Goal: Find specific page/section: Find specific page/section

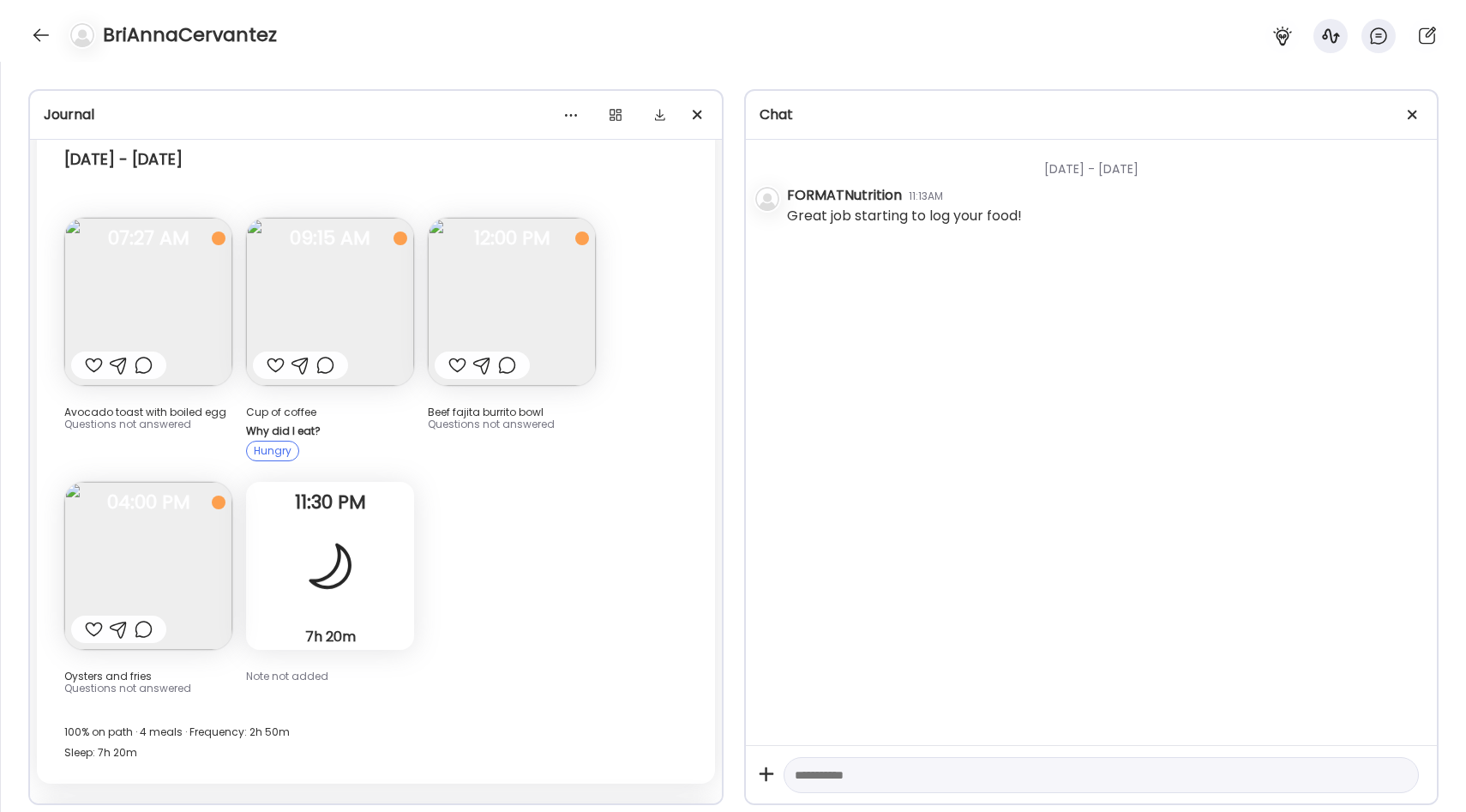
scroll to position [89, 0]
click at [163, 526] on img at bounding box center [148, 565] width 168 height 168
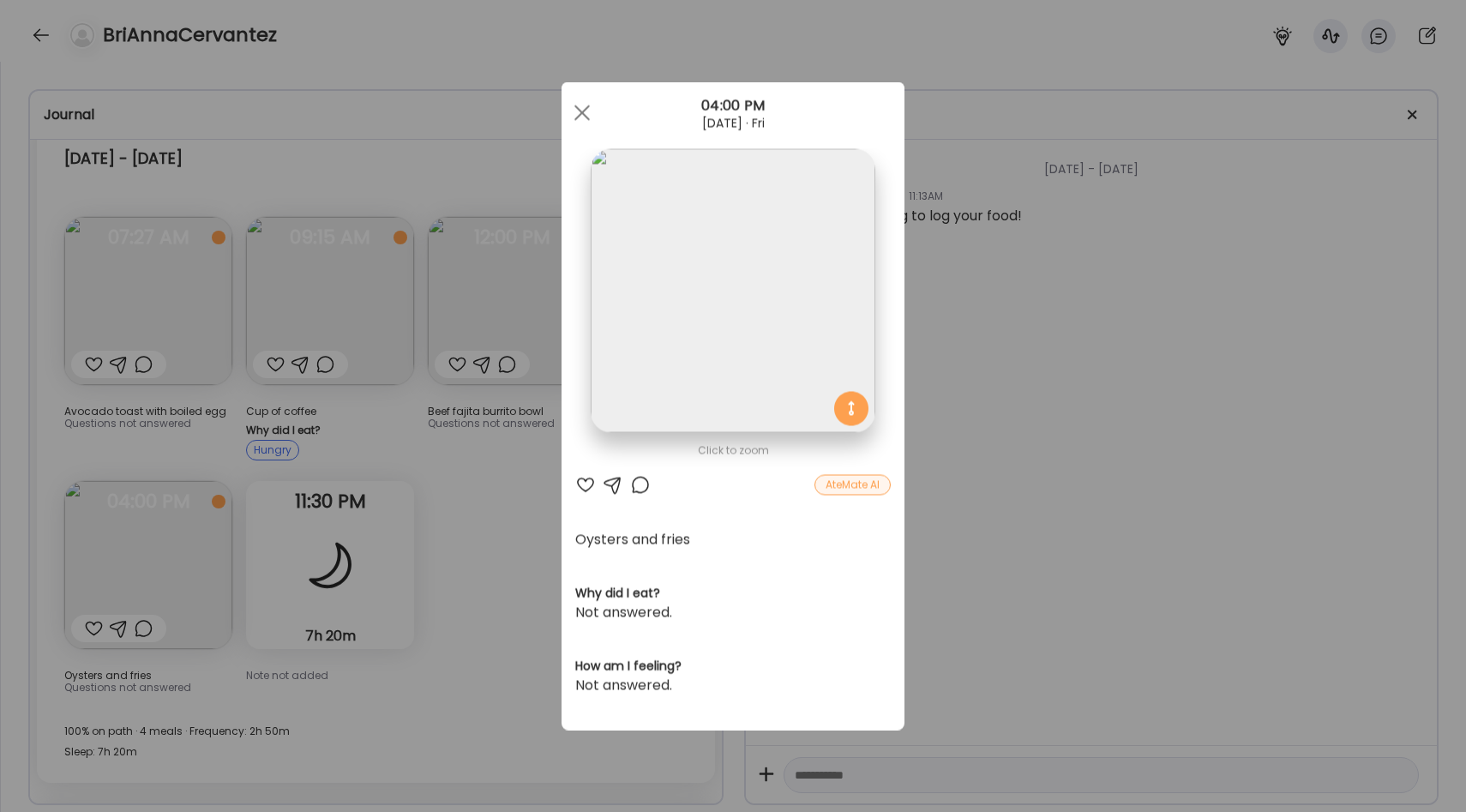
click at [705, 361] on img at bounding box center [733, 291] width 284 height 284
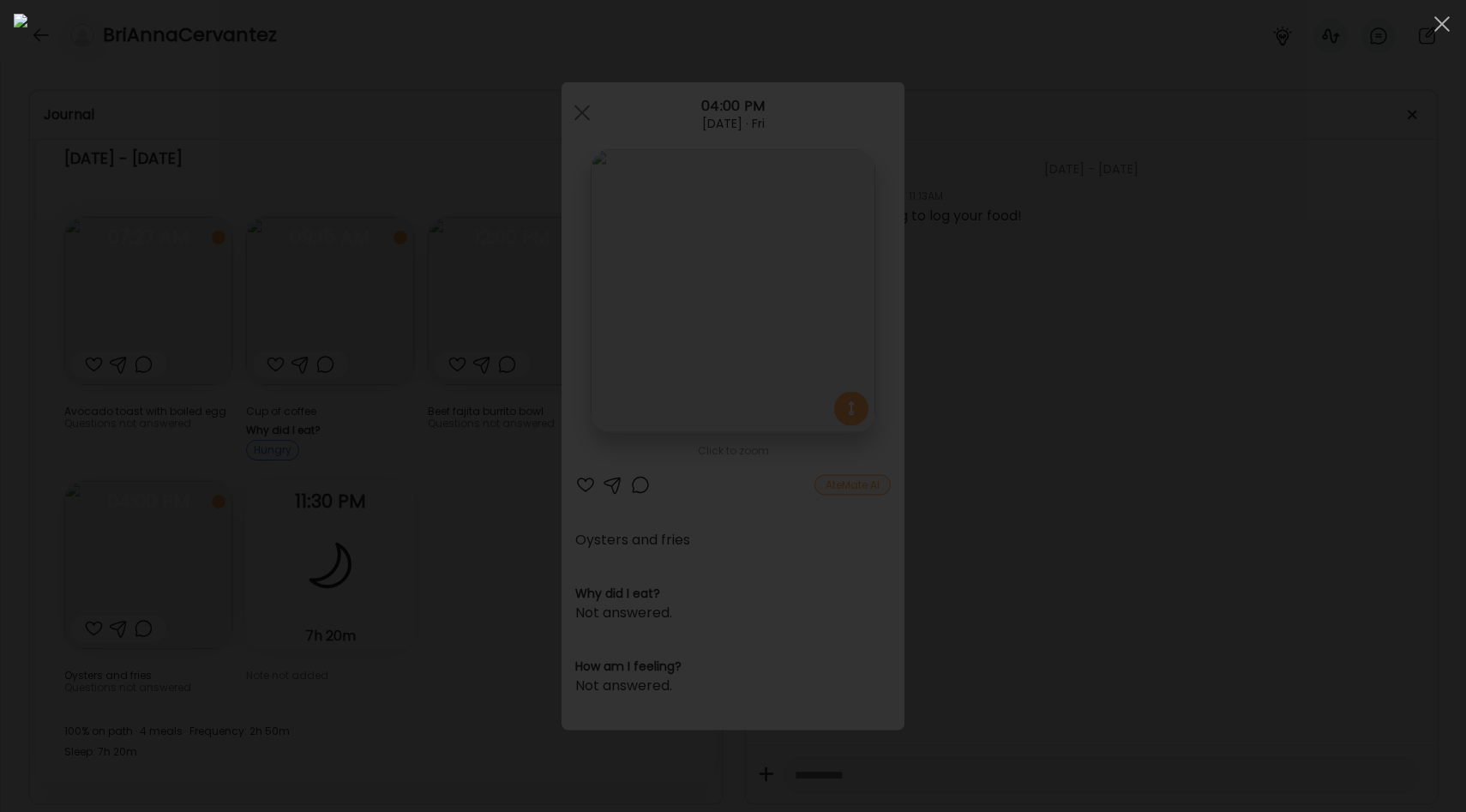
click at [269, 458] on div at bounding box center [733, 405] width 1438 height 784
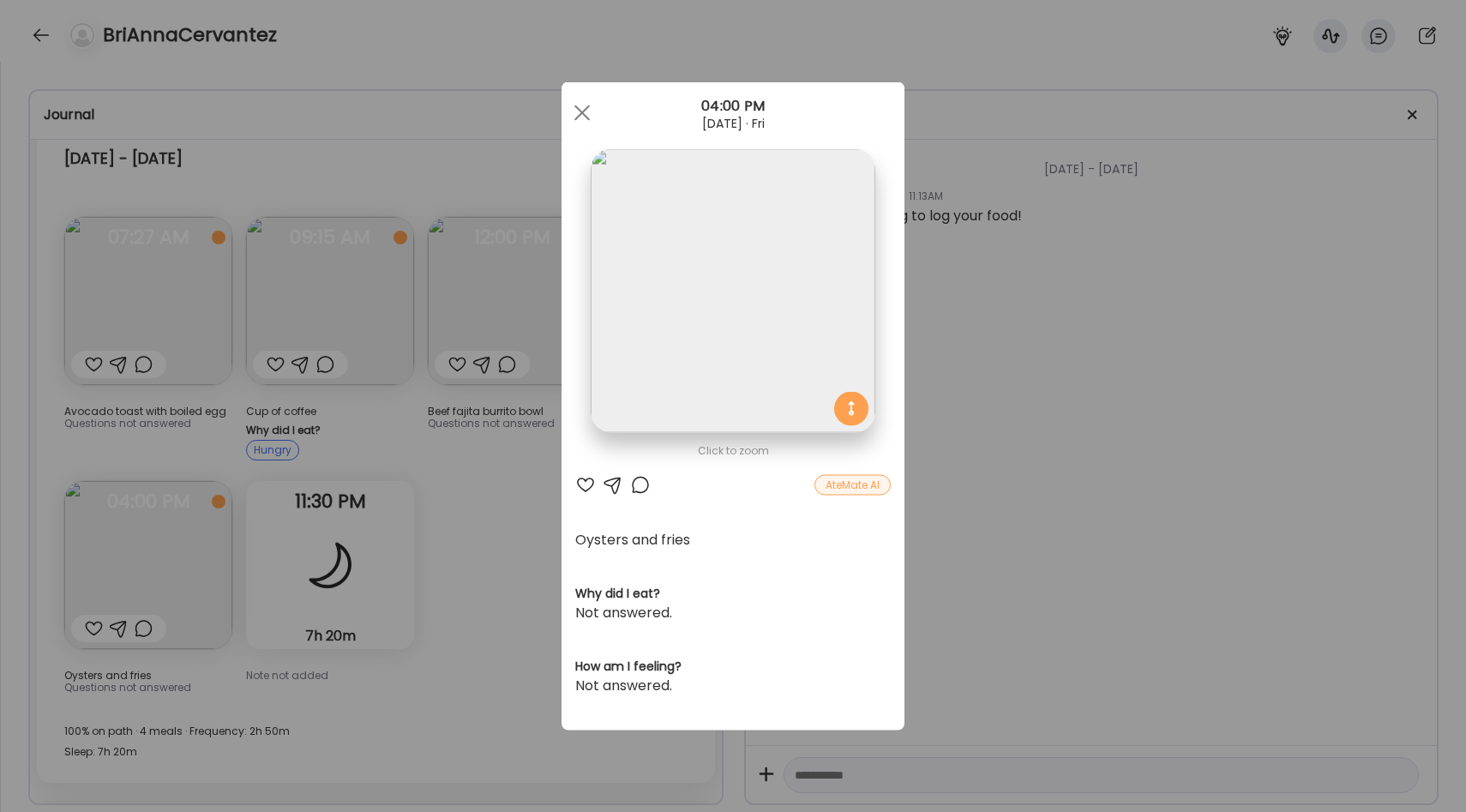
click at [382, 495] on div "Ate Coach Dashboard Wahoo! It’s official Take a moment to set up your Coach Pro…" at bounding box center [733, 406] width 1466 height 812
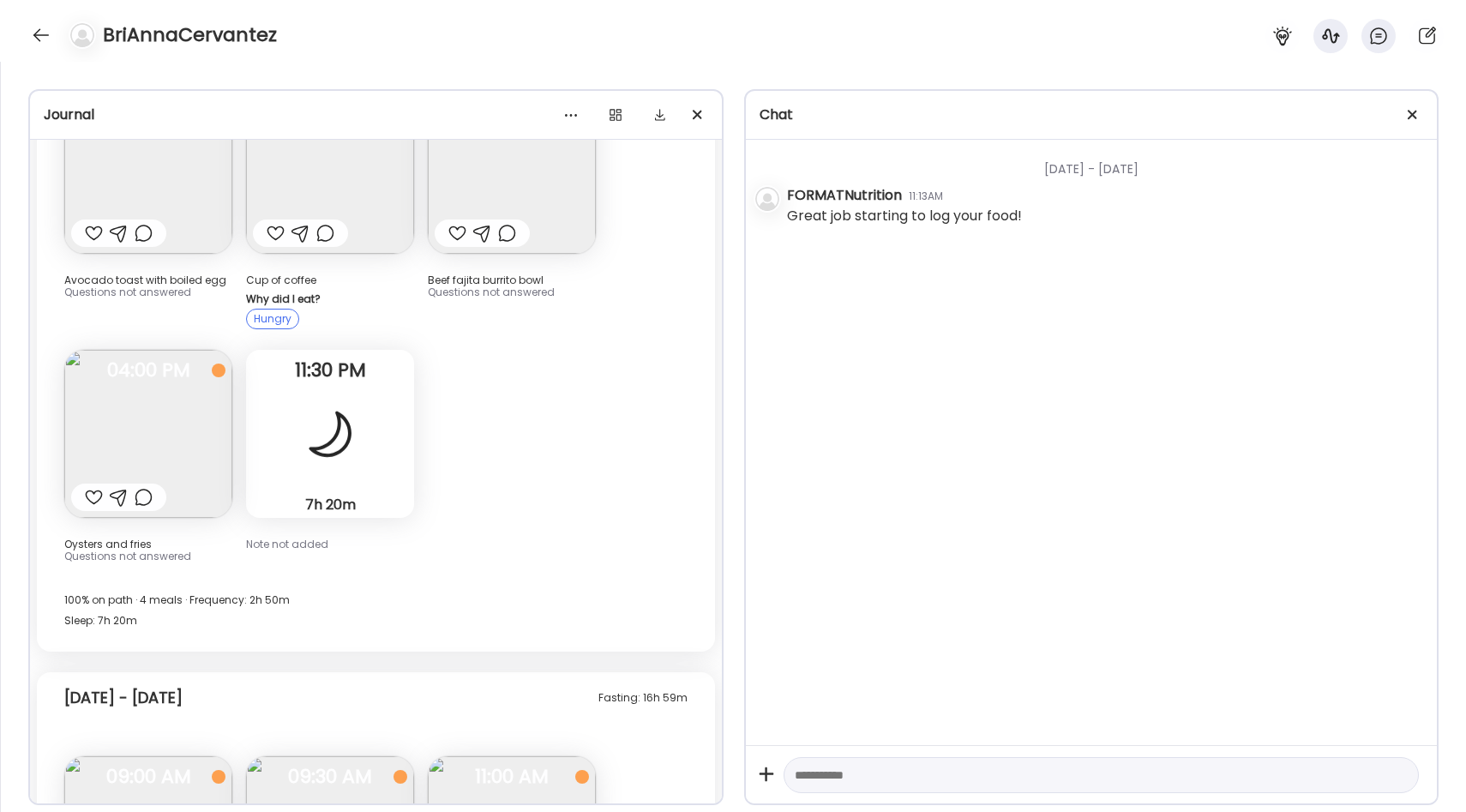
scroll to position [120, 0]
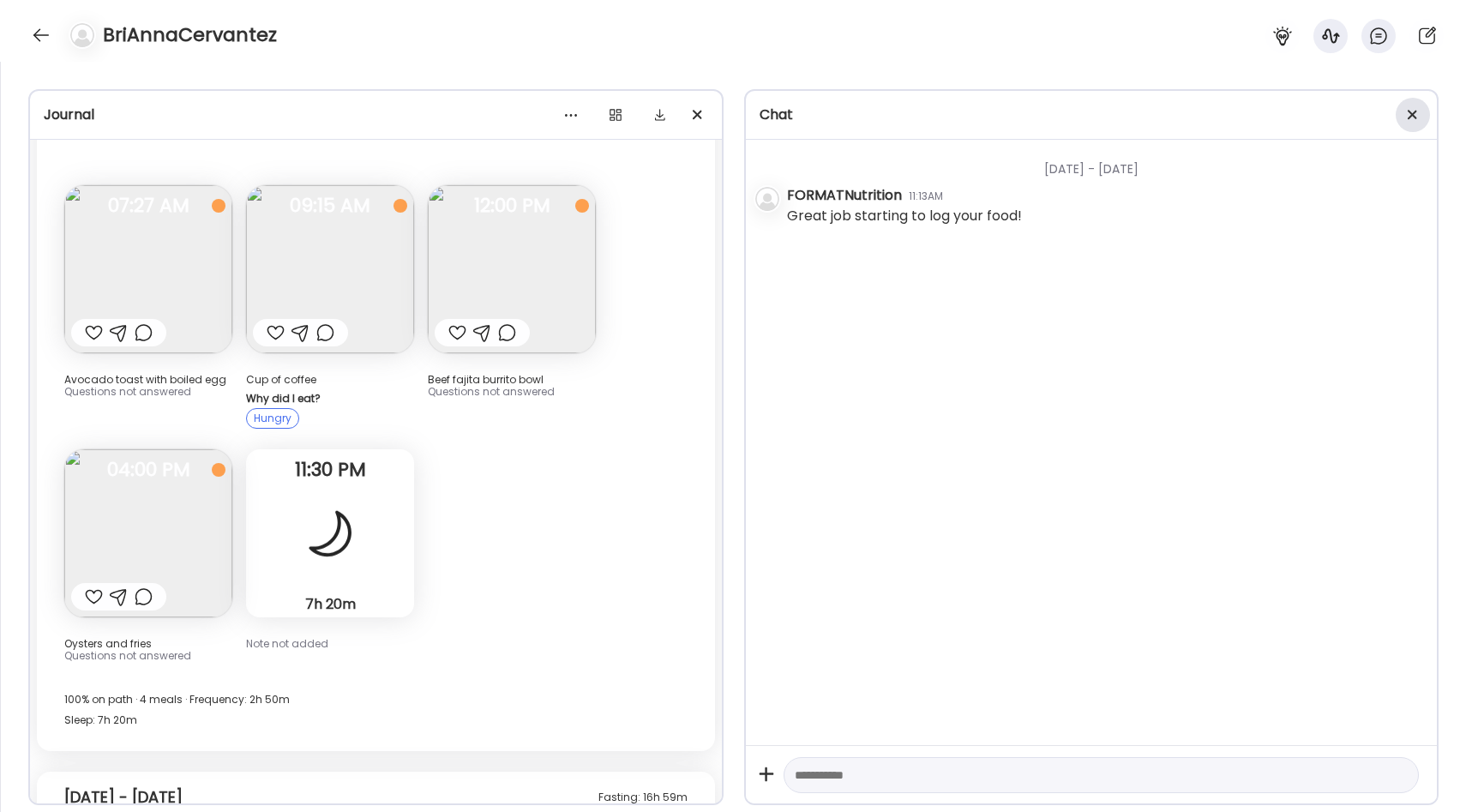
click at [1404, 112] on div at bounding box center [1412, 115] width 34 height 34
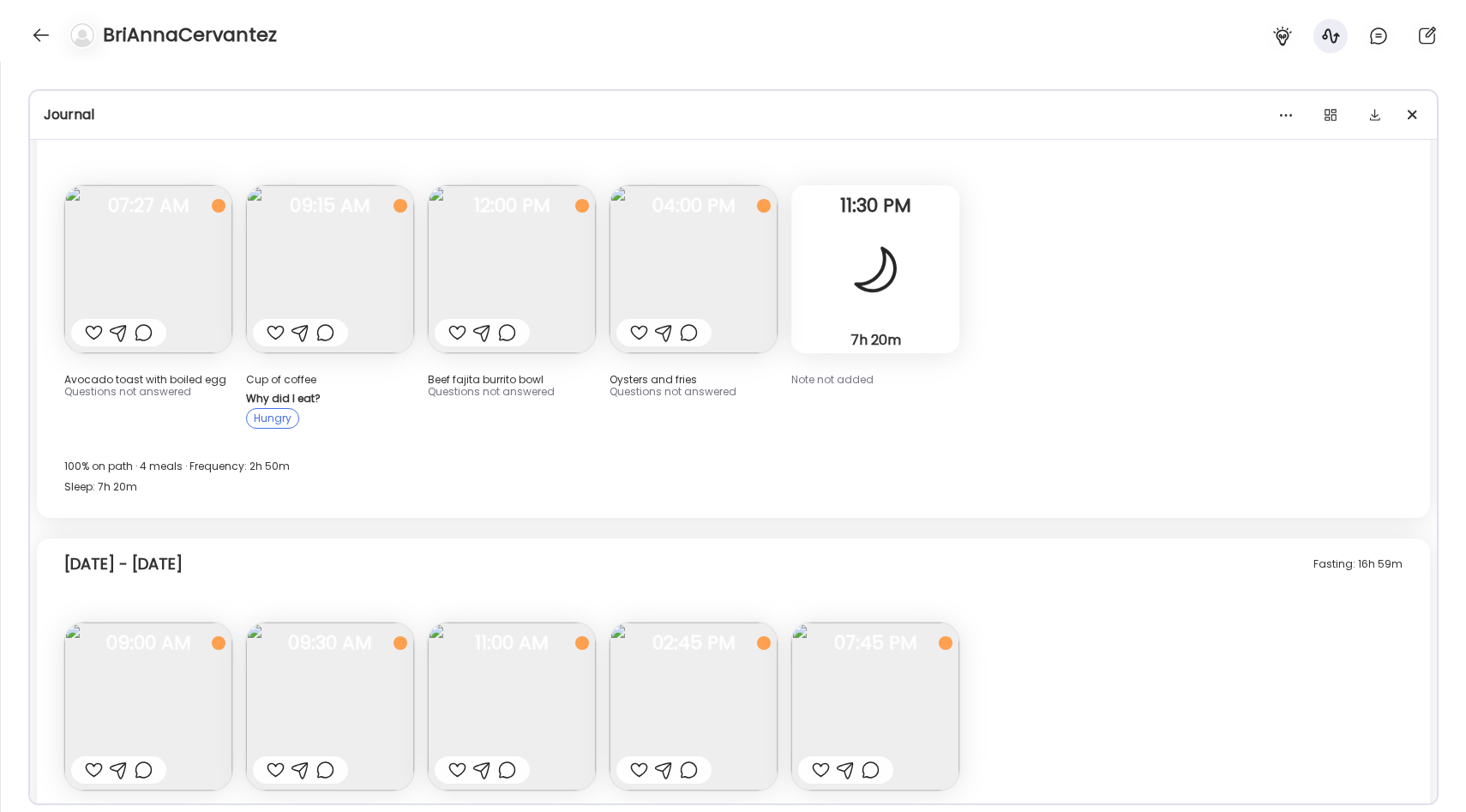
scroll to position [99, 0]
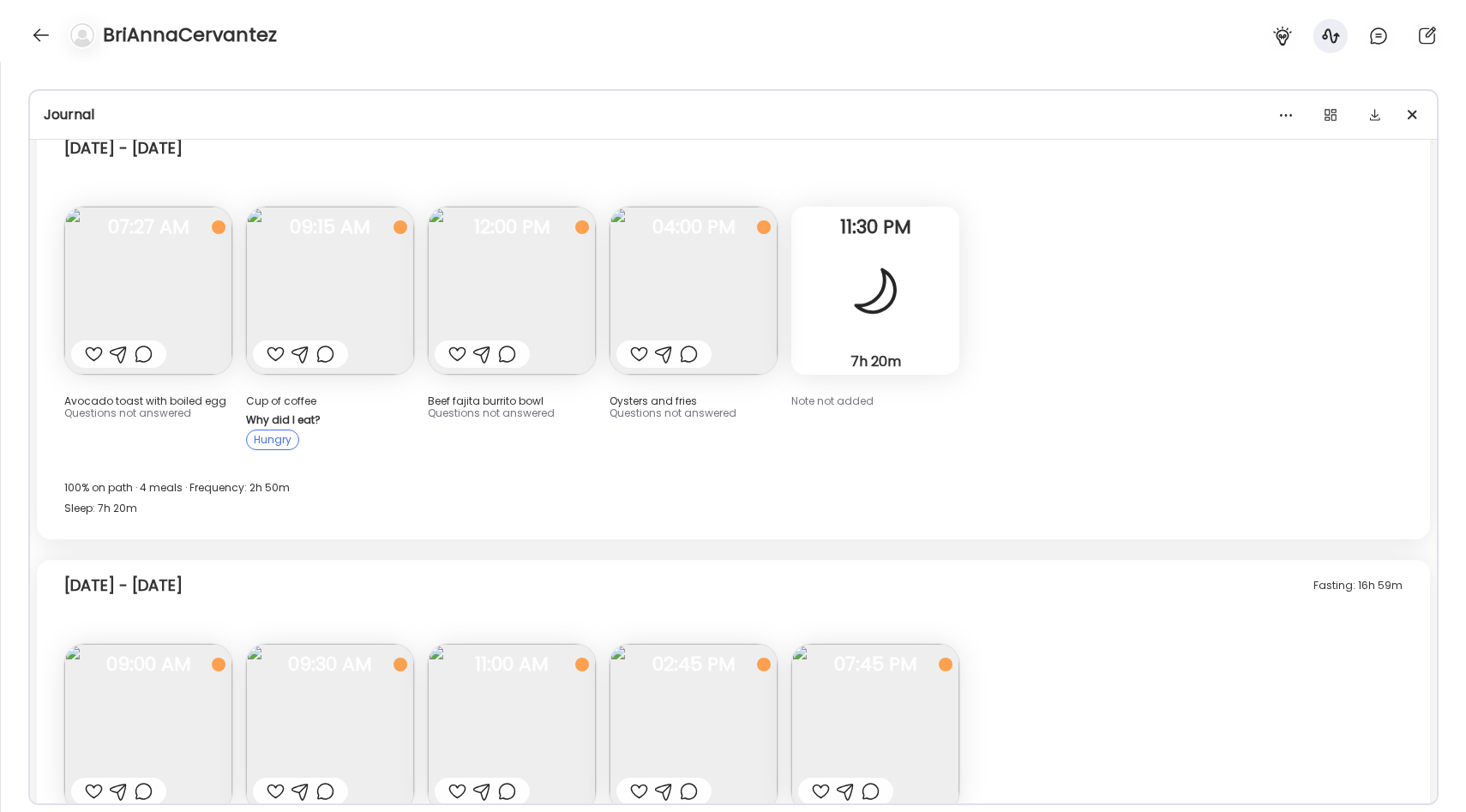
click at [162, 282] on img at bounding box center [148, 291] width 168 height 168
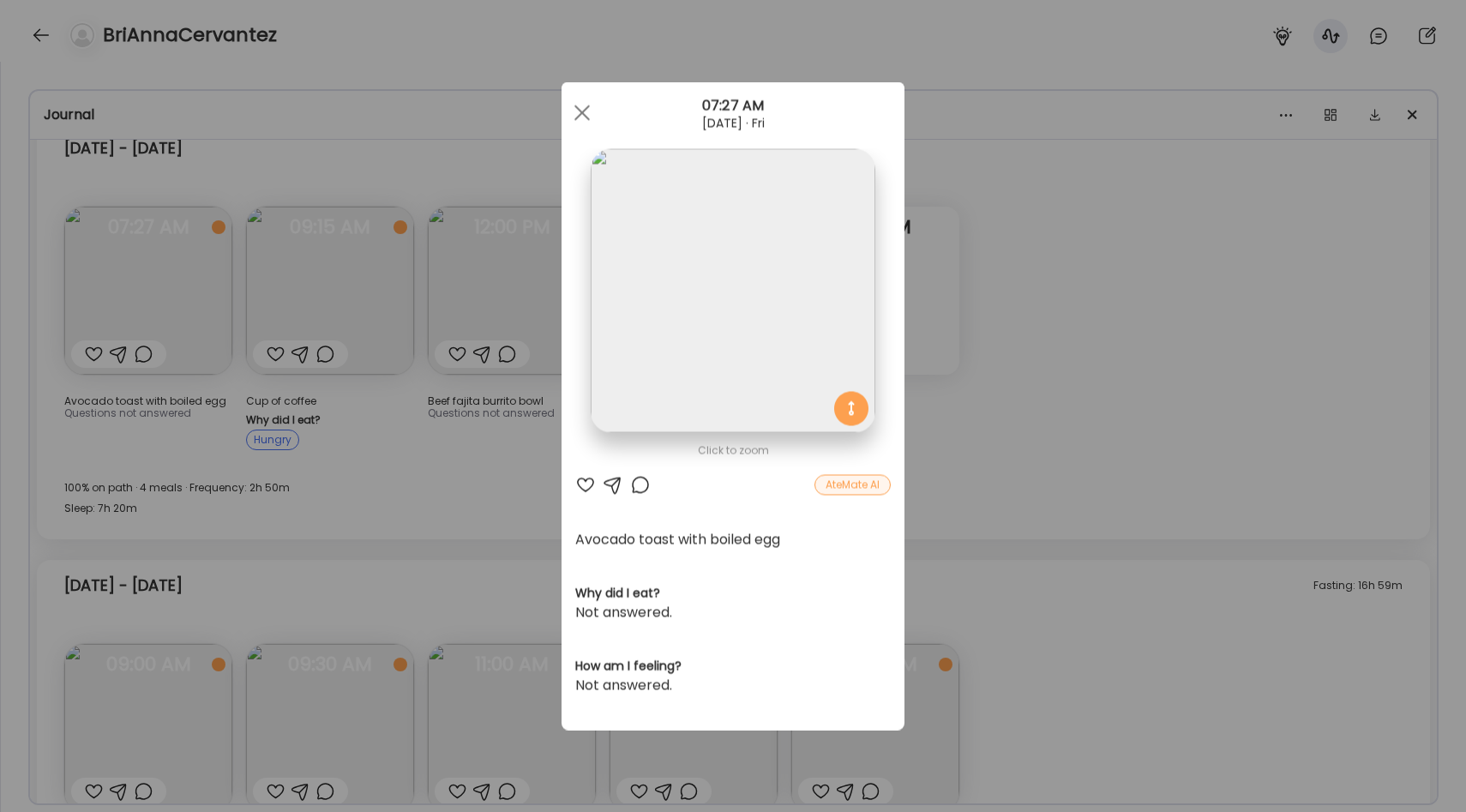
scroll to position [3314, 0]
click at [513, 468] on div "Ate Coach Dashboard Wahoo! It’s official Take a moment to set up your Coach Pro…" at bounding box center [733, 406] width 1466 height 812
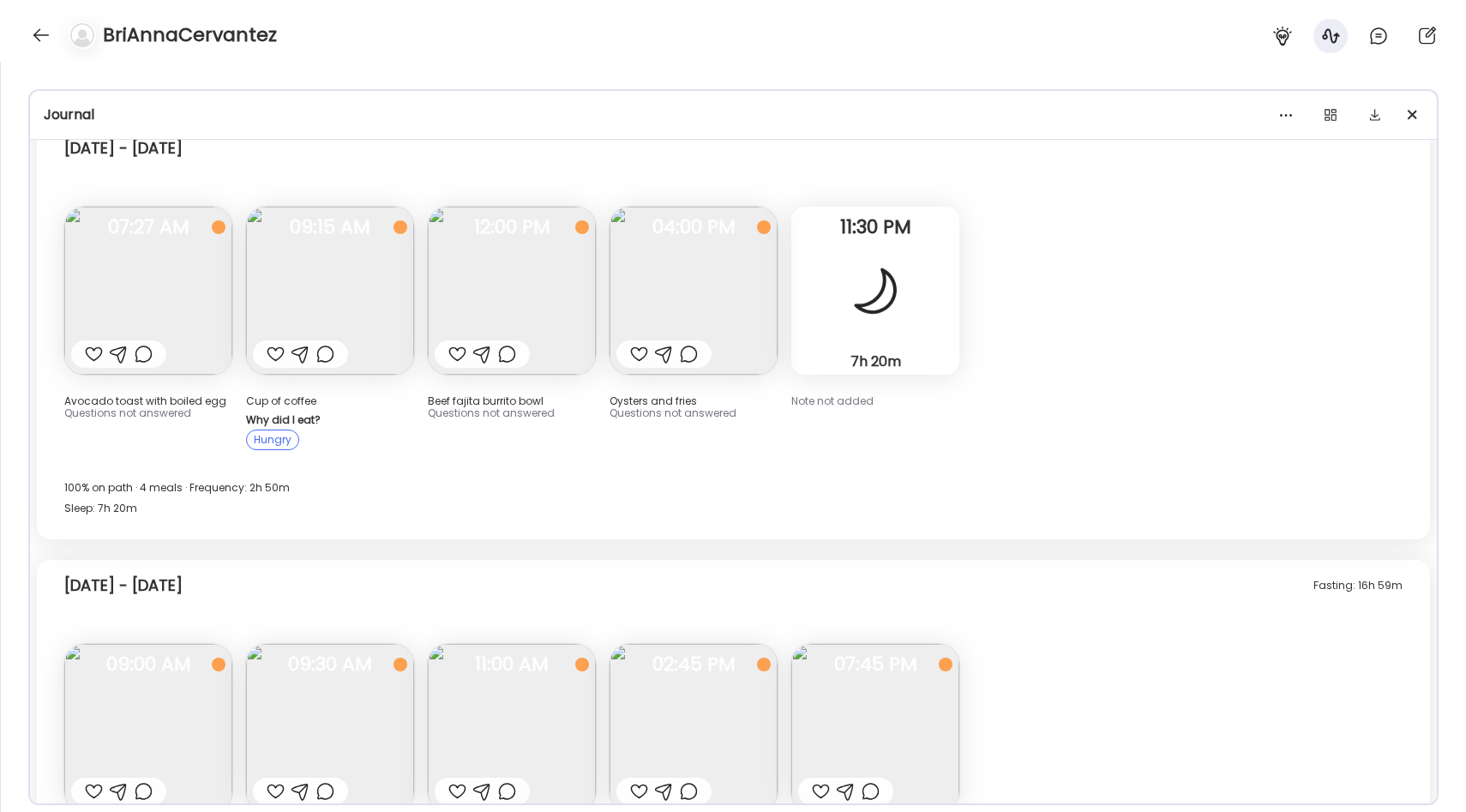
click at [522, 290] on img at bounding box center [511, 291] width 168 height 168
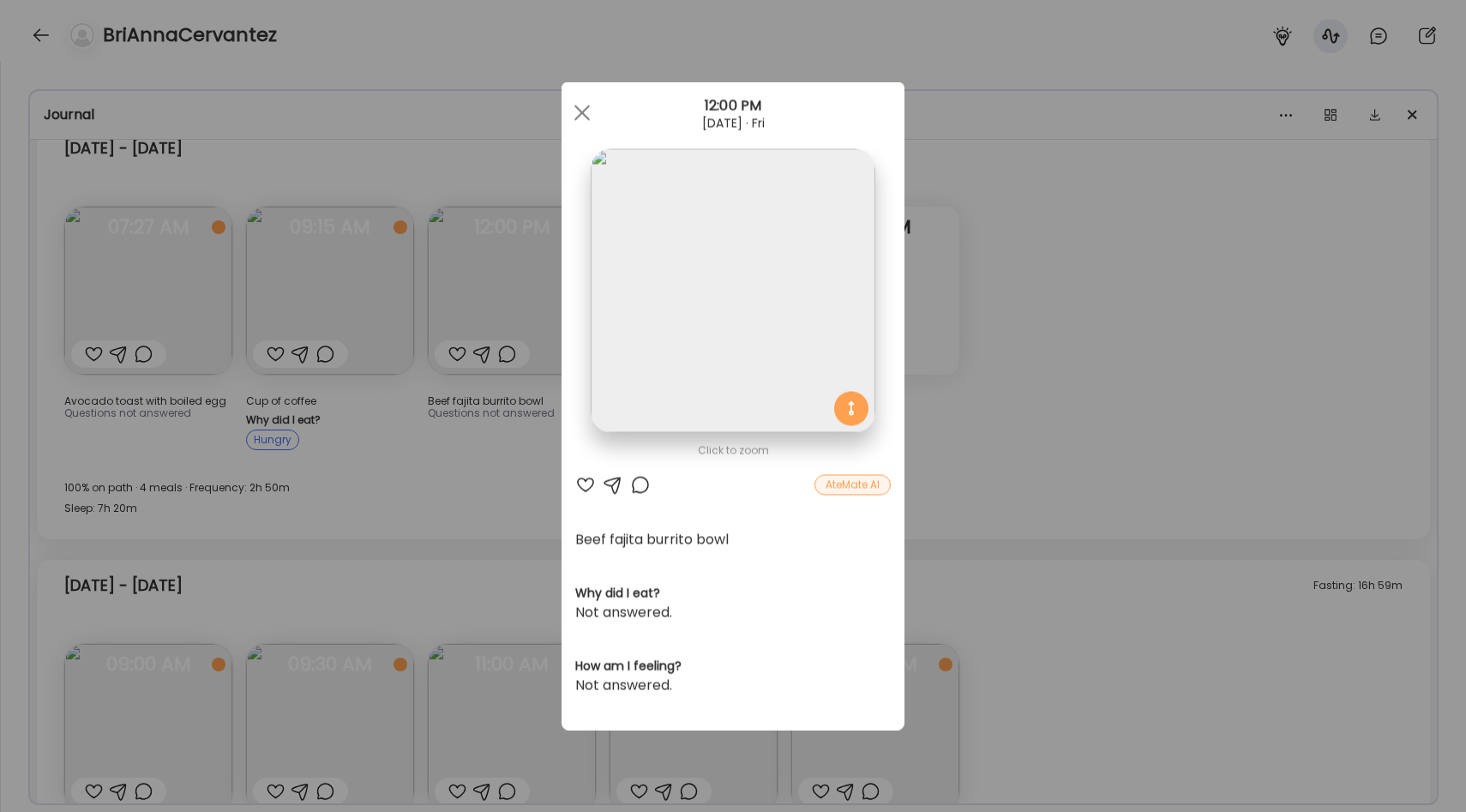
click at [735, 332] on img at bounding box center [733, 291] width 284 height 284
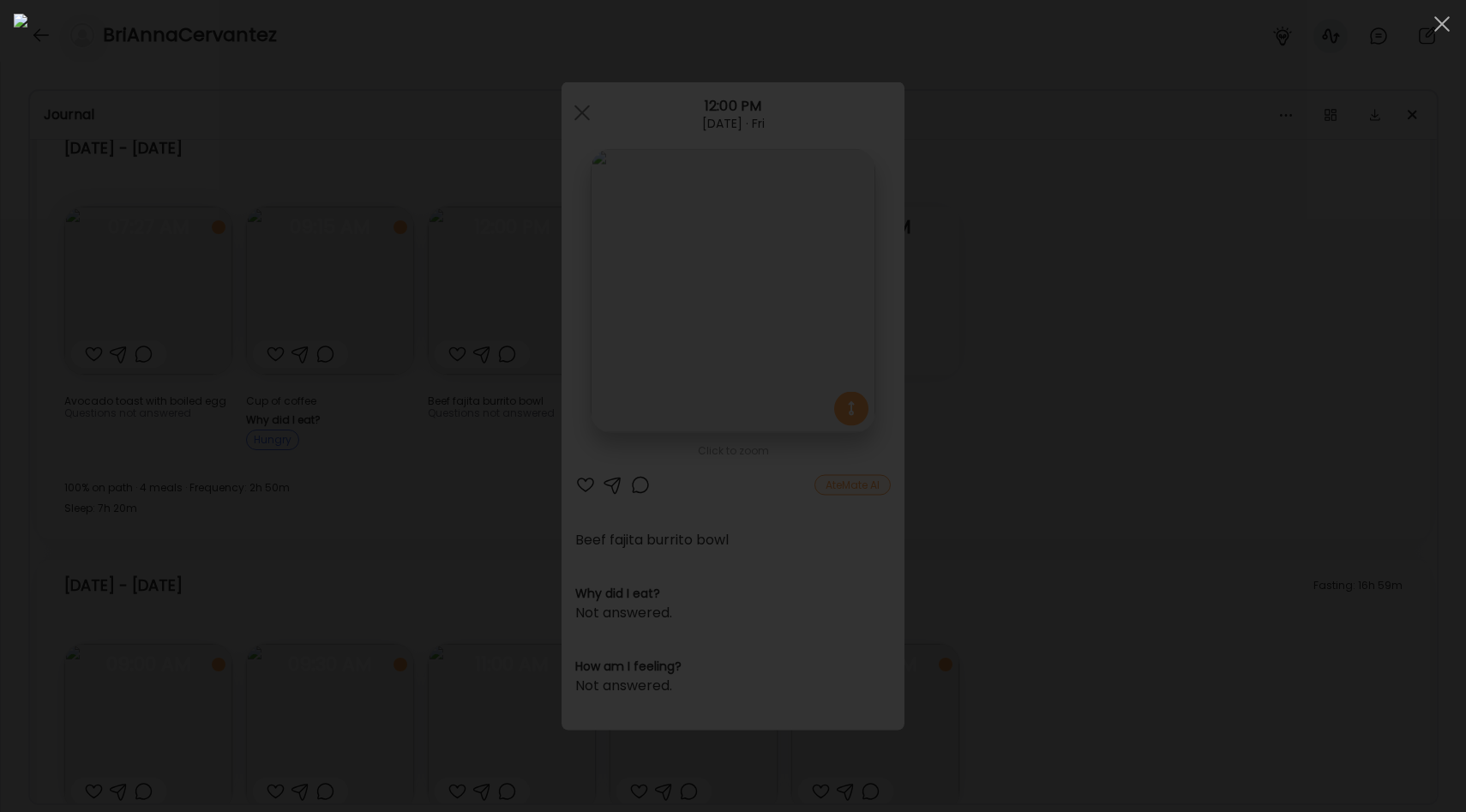
click at [1331, 380] on div at bounding box center [733, 405] width 1438 height 784
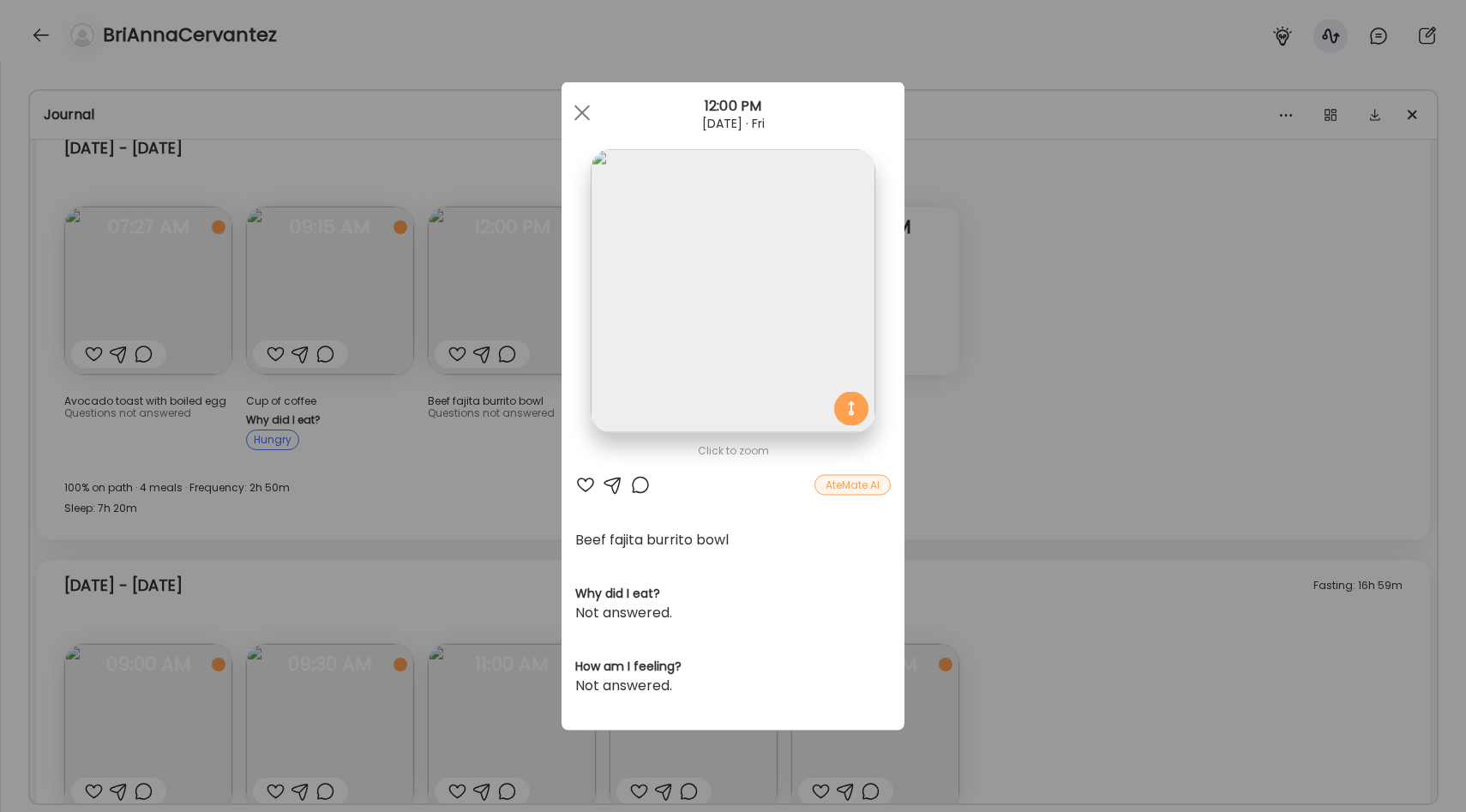
click at [1095, 469] on div "Ate Coach Dashboard Wahoo! It’s official Take a moment to set up your Coach Pro…" at bounding box center [733, 406] width 1466 height 812
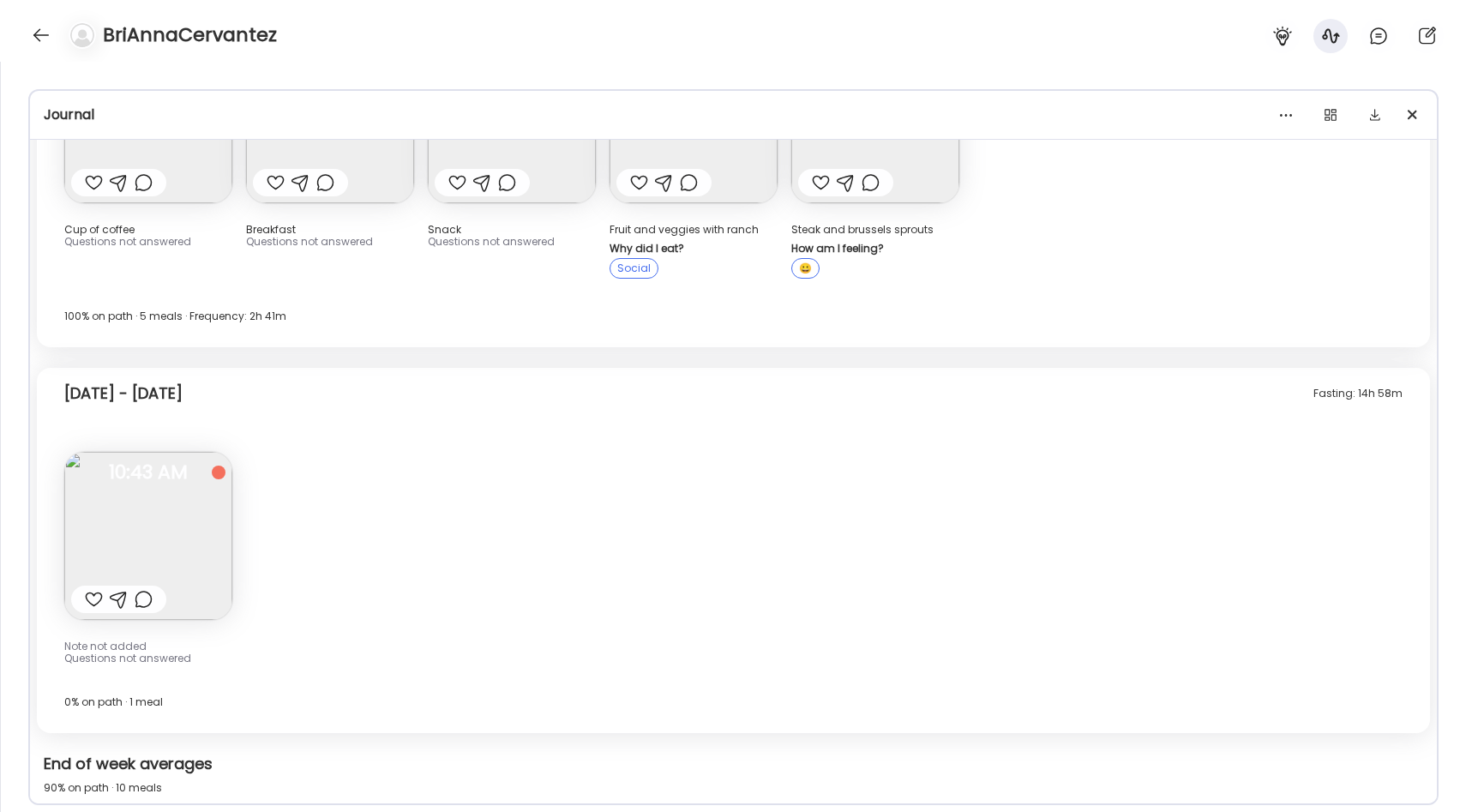
scroll to position [750, 0]
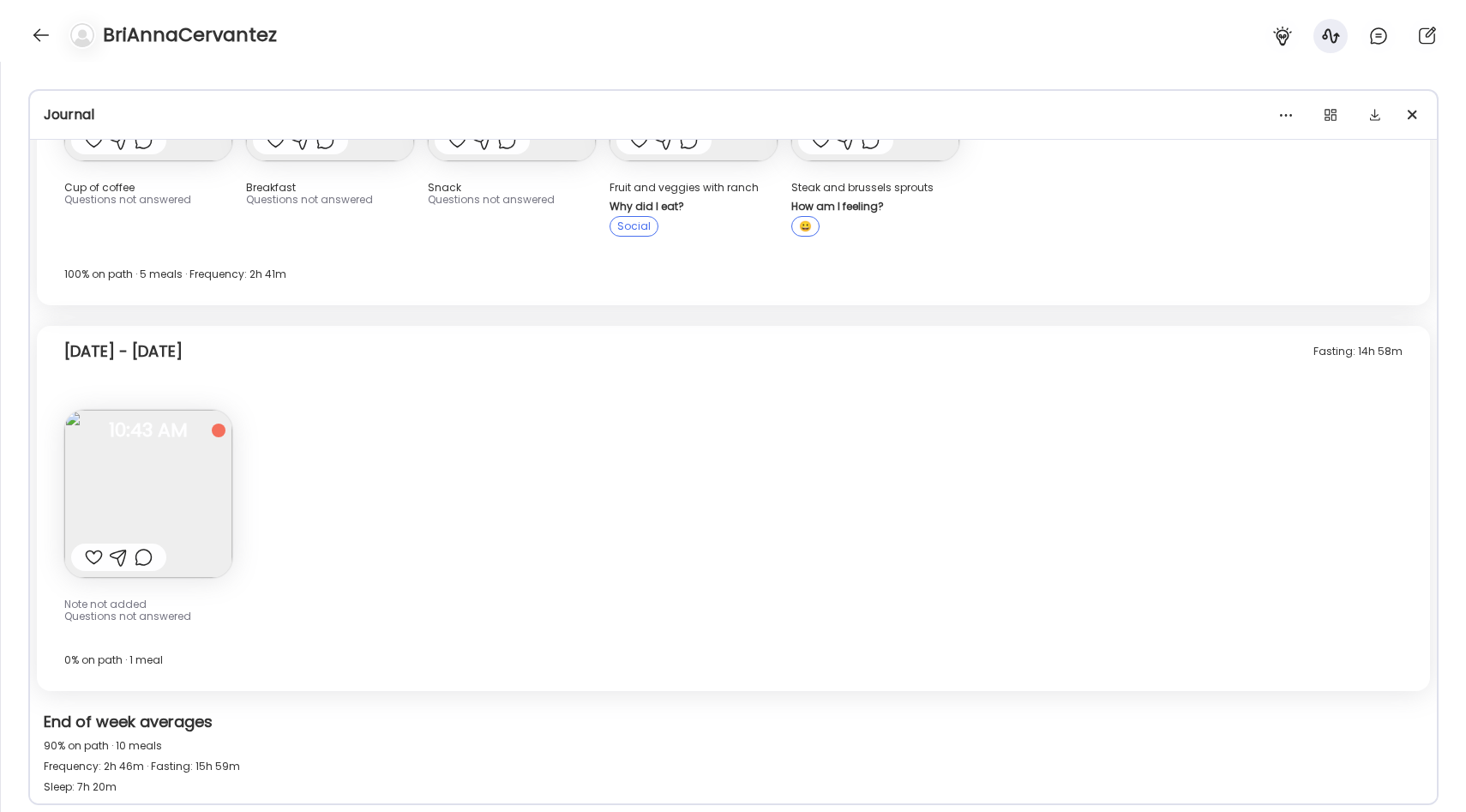
click at [203, 494] on img at bounding box center [148, 493] width 168 height 168
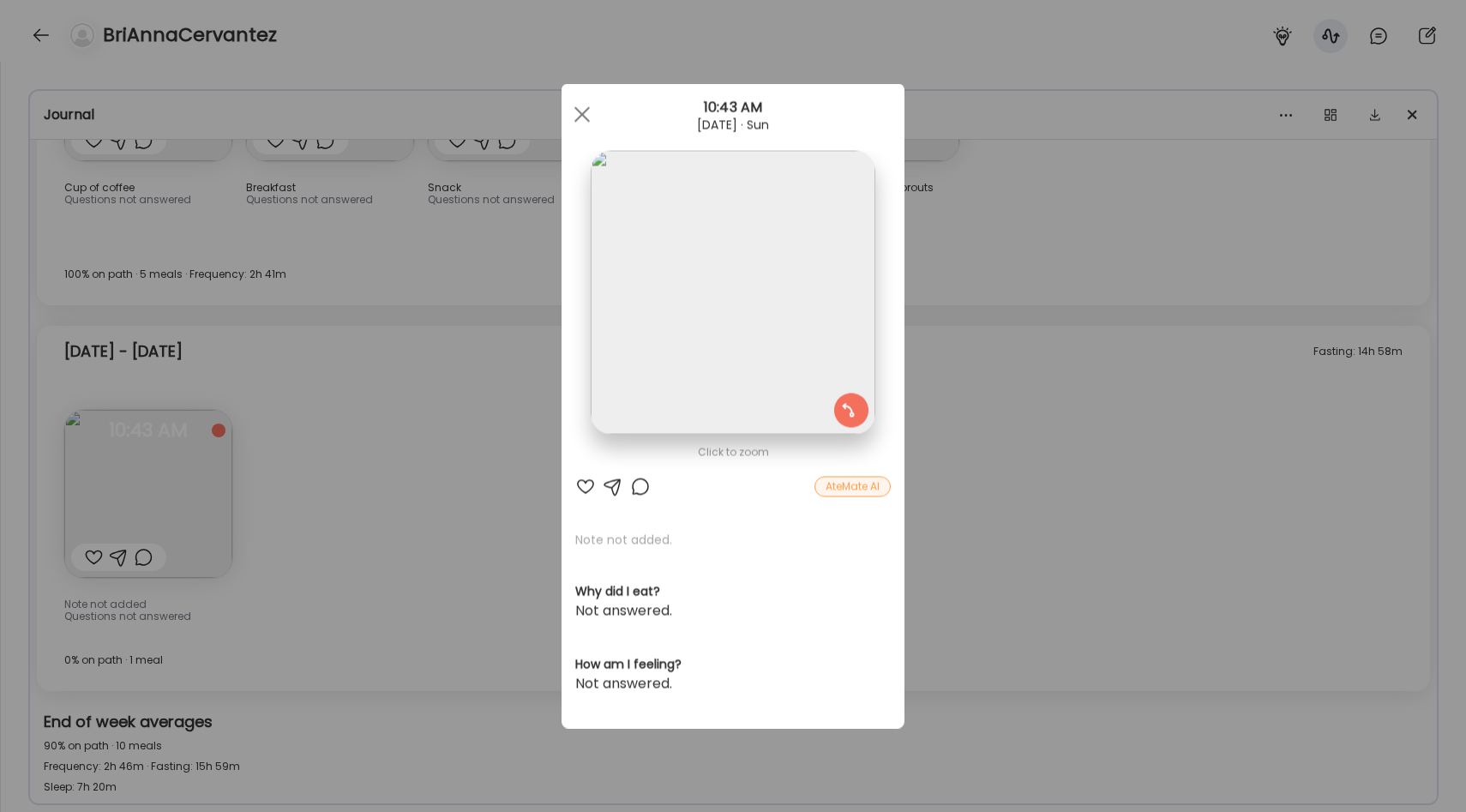
click at [798, 283] on img at bounding box center [733, 293] width 284 height 284
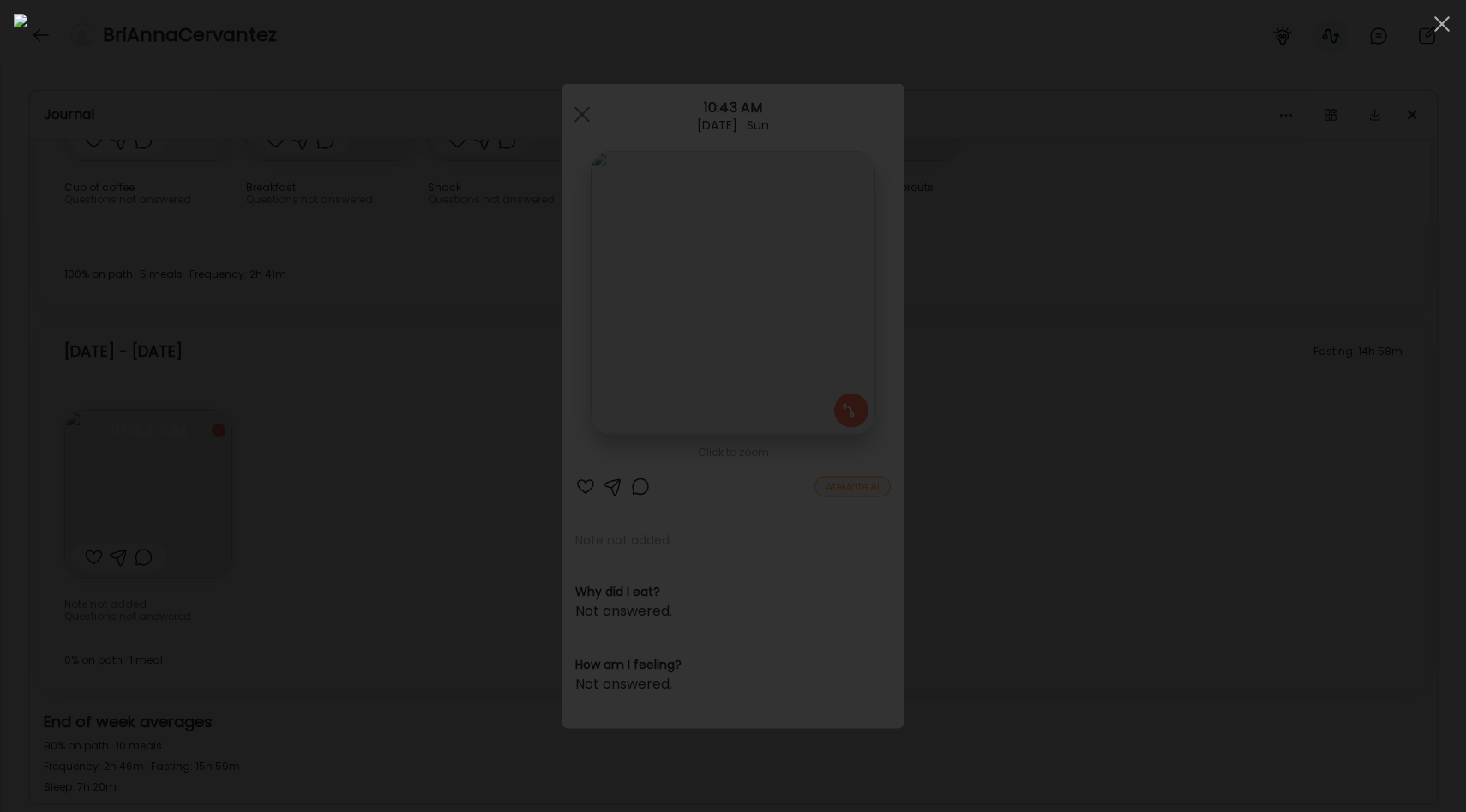
click at [1217, 288] on div at bounding box center [733, 405] width 1438 height 784
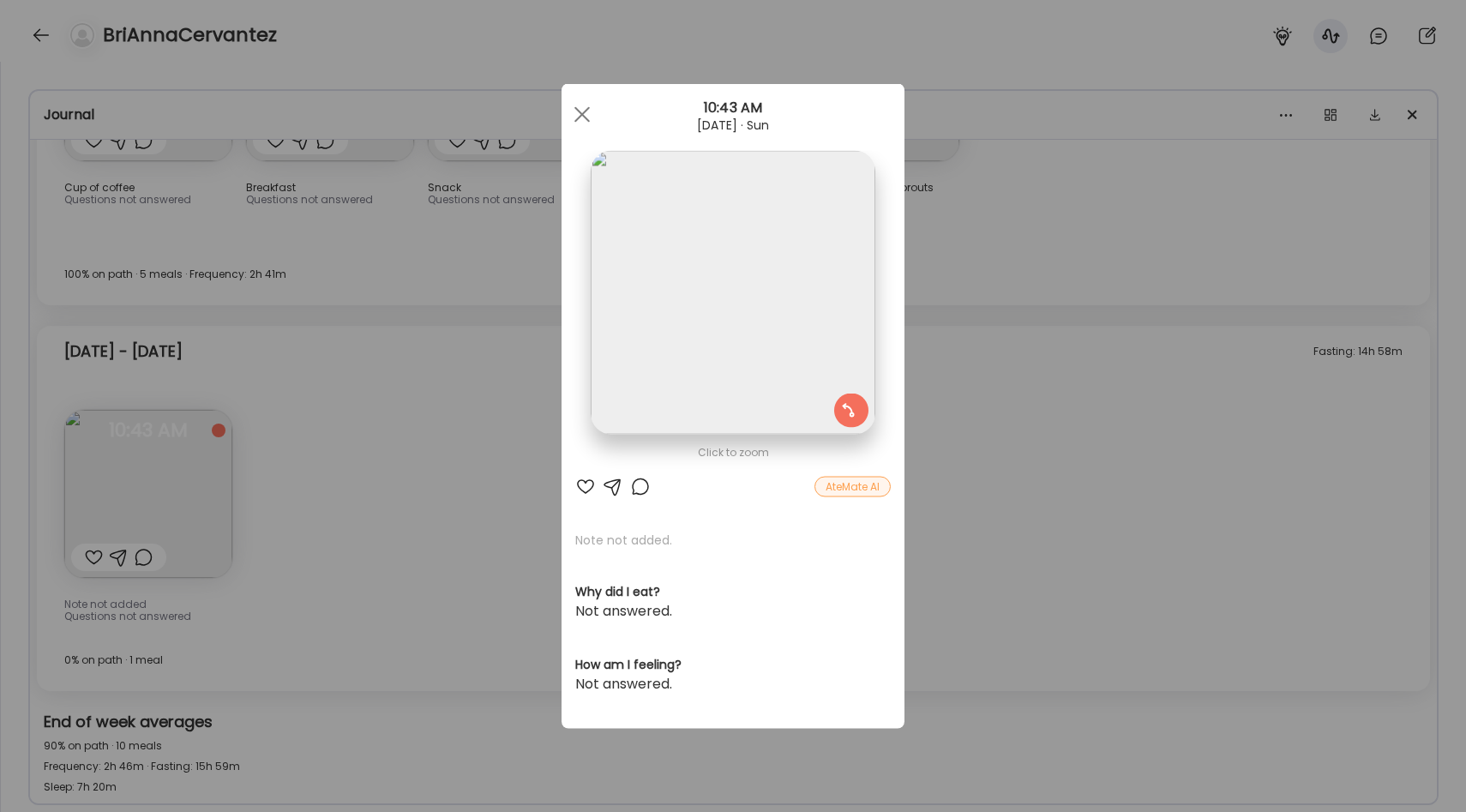
click at [1031, 461] on div "Ate Coach Dashboard Wahoo! It’s official Take a moment to set up your Coach Pro…" at bounding box center [733, 406] width 1466 height 812
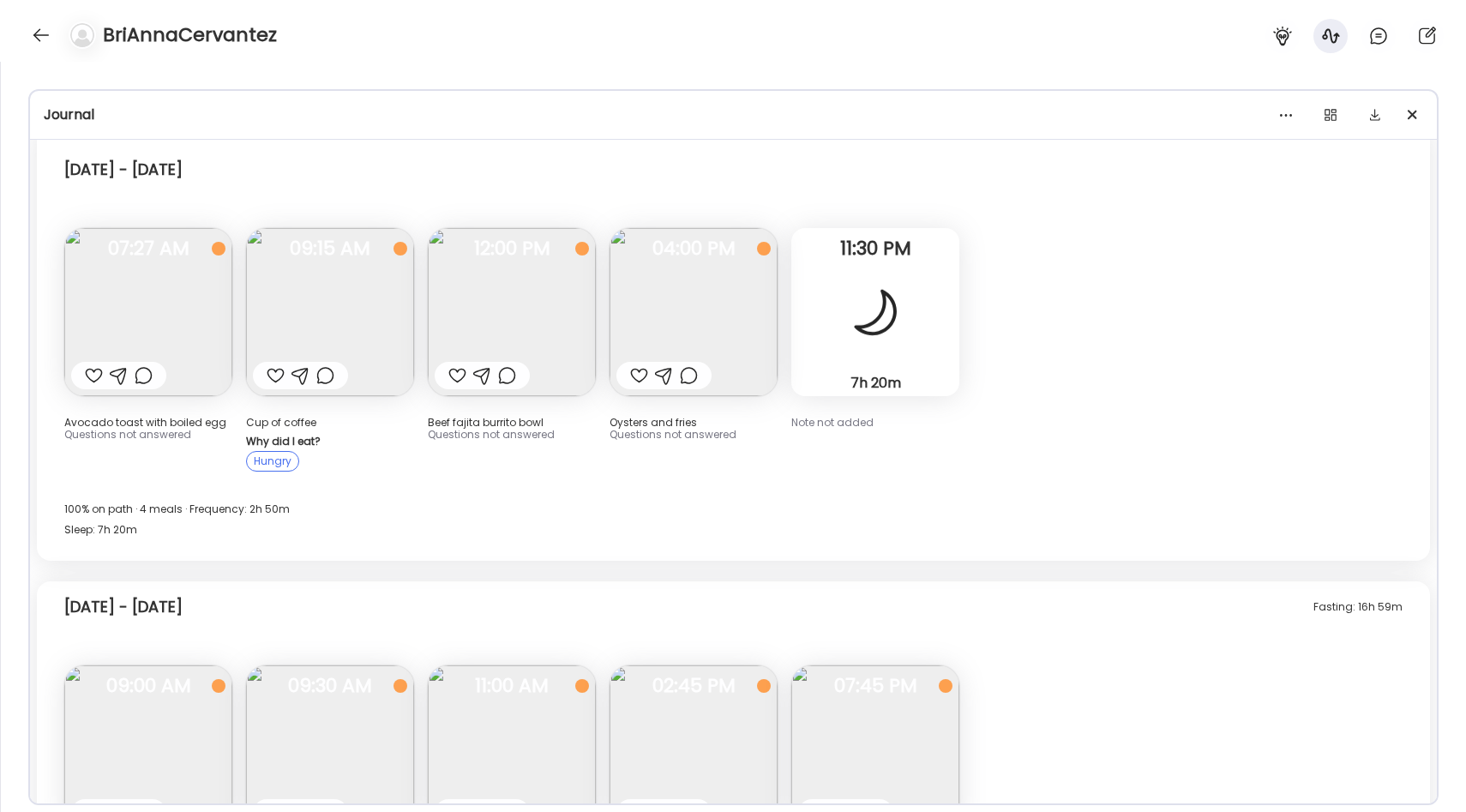
scroll to position [92, 0]
